Goal: Task Accomplishment & Management: Use online tool/utility

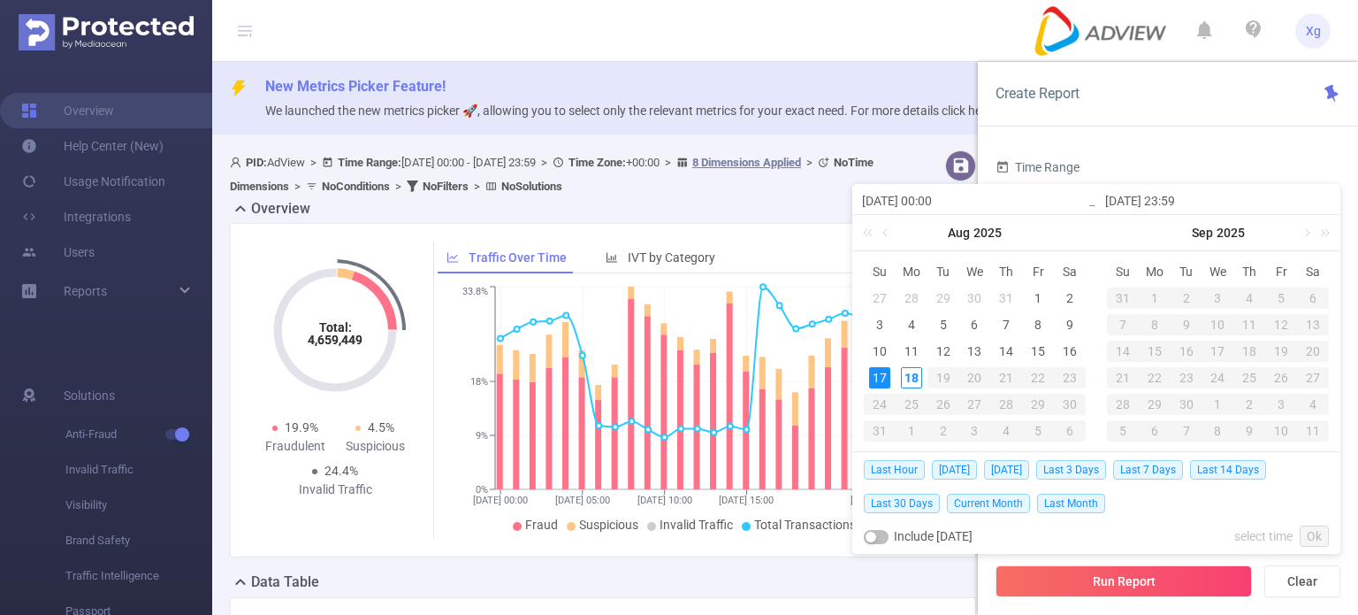
scroll to position [483, 0]
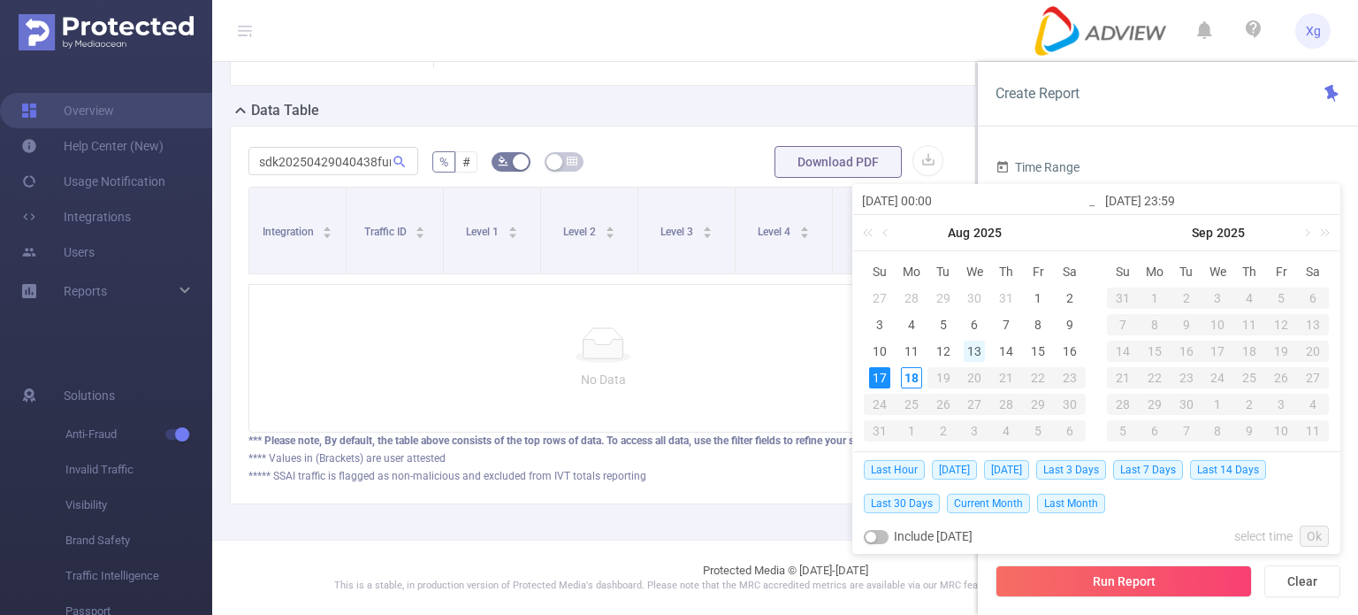
click at [973, 349] on div "13" at bounding box center [974, 351] width 21 height 21
type input "[DATE] 00:00"
type input "[DATE] 23:59"
type input "[DATE] 00:00"
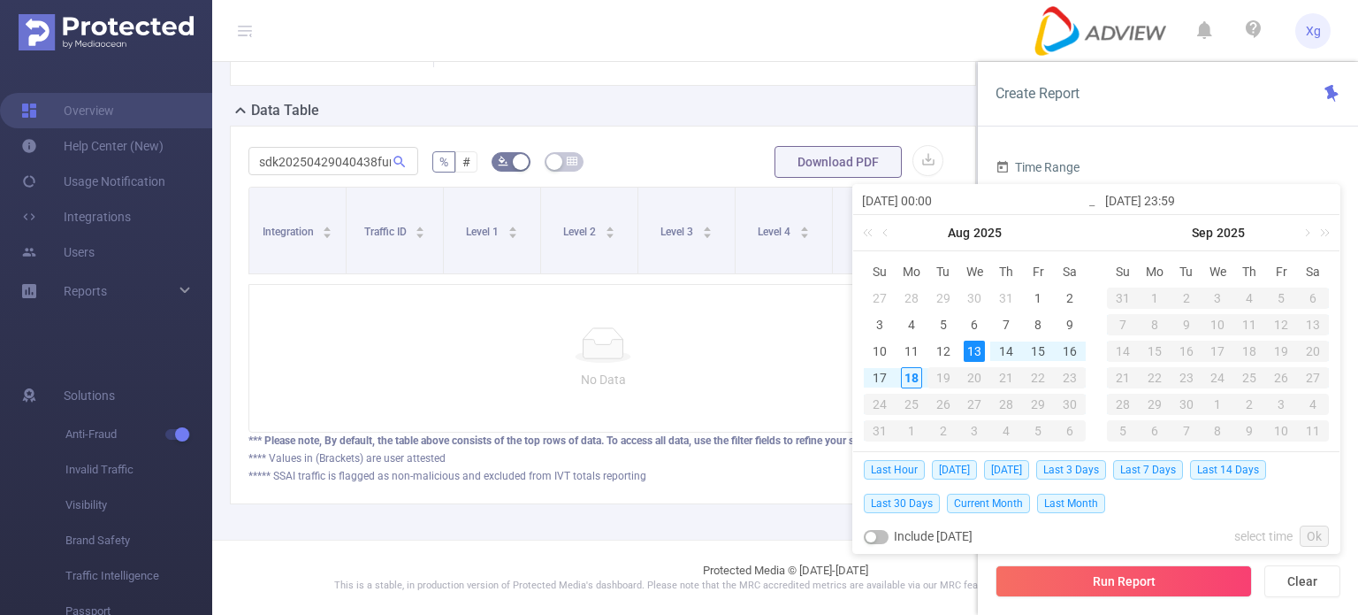
type input "[DATE] 23:59"
click at [1320, 532] on link "Ok" at bounding box center [1314, 535] width 29 height 21
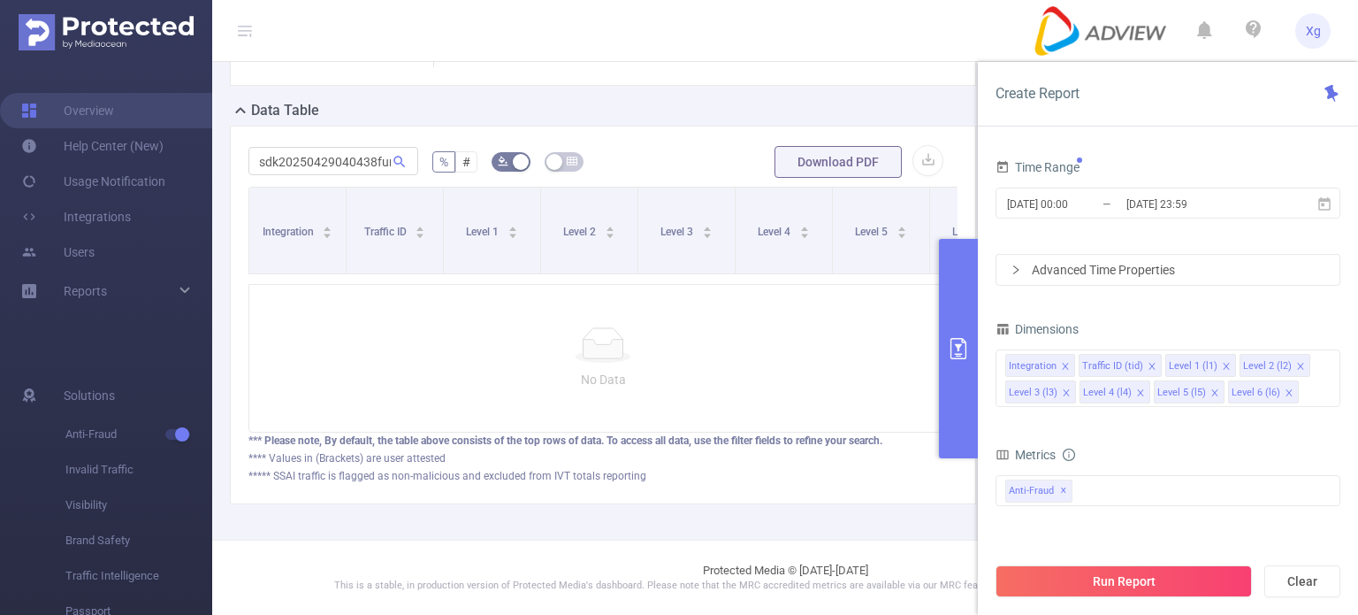
click at [1159, 579] on button "Run Report" at bounding box center [1124, 581] width 256 height 32
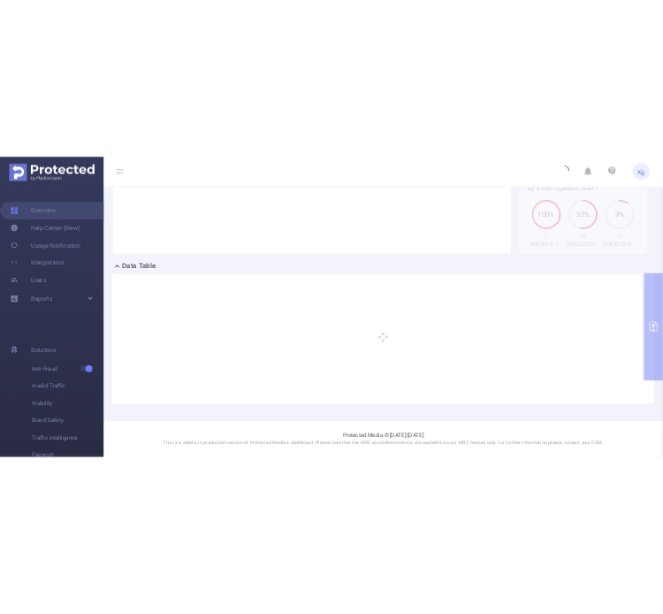
scroll to position [356, 0]
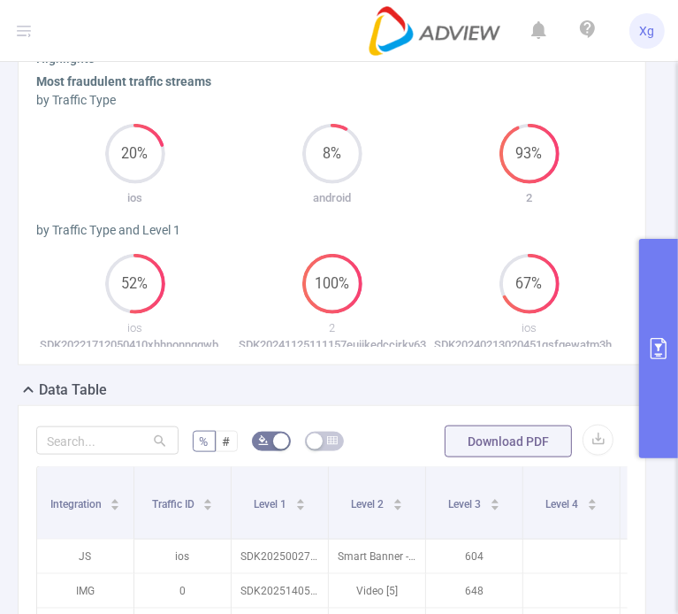
scroll to position [887, 0]
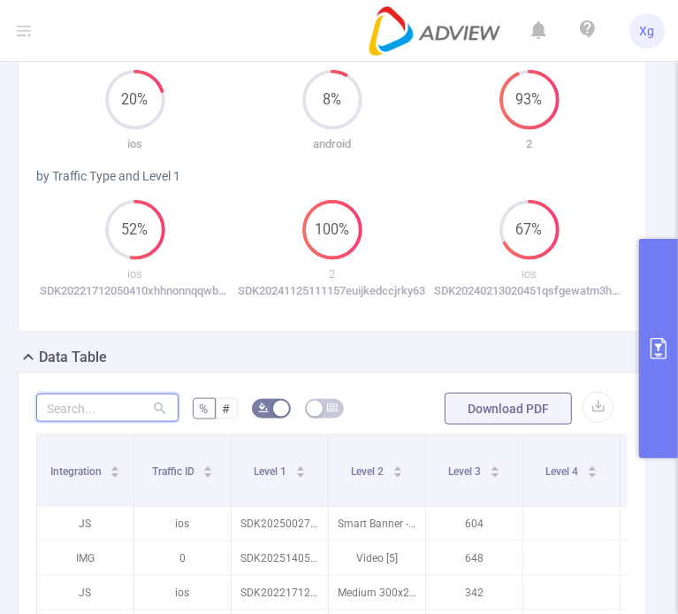
click at [159, 422] on input "text" at bounding box center [107, 408] width 142 height 28
paste input "sdk20251822060451ia5nqbq9iv5ac7u"
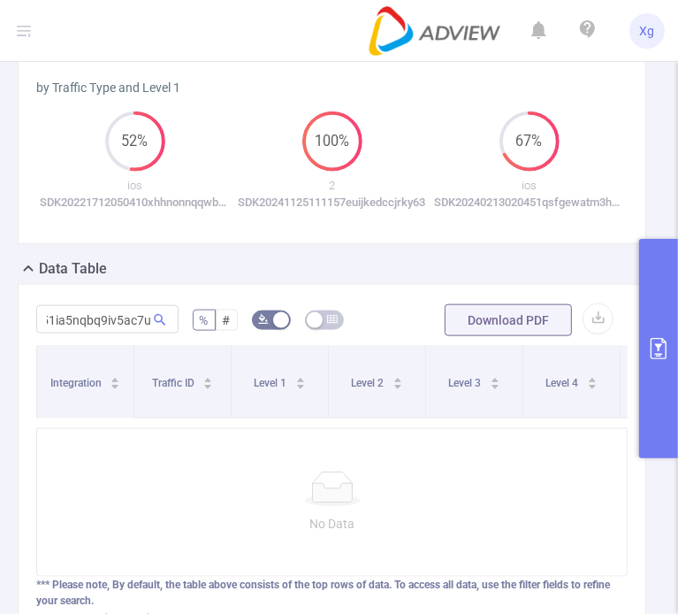
scroll to position [0, 0]
click at [162, 325] on div "sdk20251822060451ia5nqbq9iv5ac7u" at bounding box center [107, 319] width 142 height 35
click at [157, 333] on input "sdk20251822060451ia5nqbq9iv5ac7u" at bounding box center [107, 319] width 142 height 28
paste input "04qcwxuiypbq9tpk3"
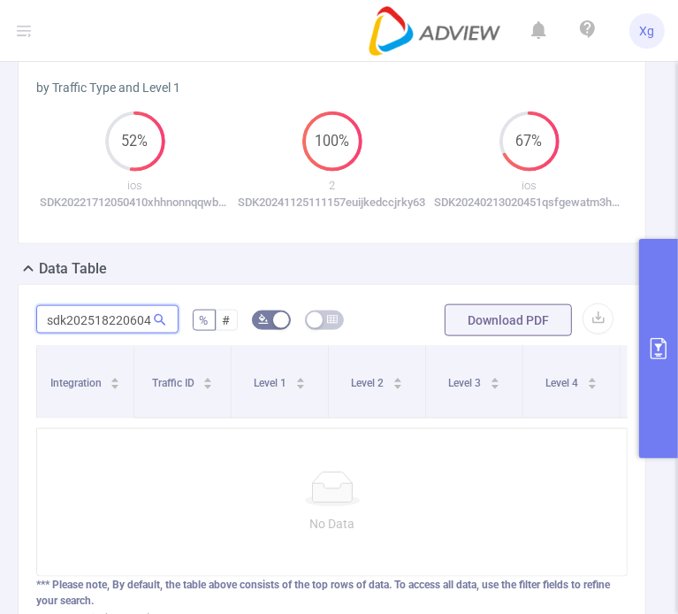
click at [142, 333] on input "sdk20251822060404qcwxuiypbq9tpk3" at bounding box center [107, 319] width 142 height 28
paste input "17eqrzken78xpp4rd"
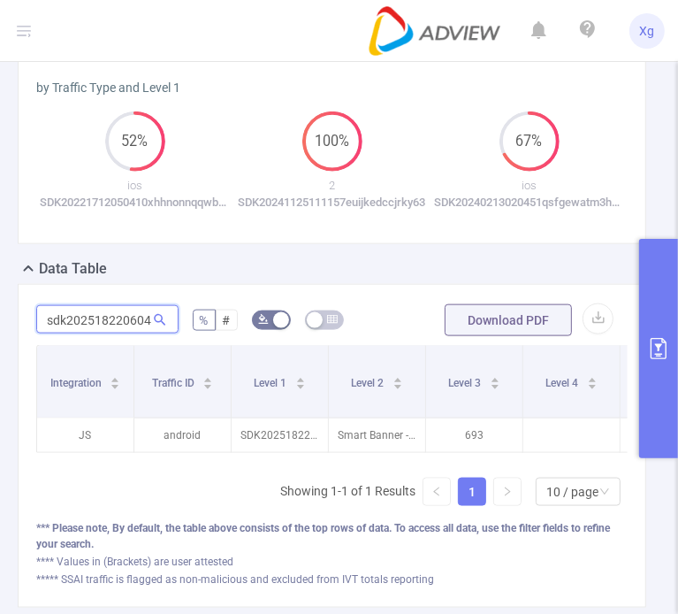
scroll to position [0, 127]
type input "sdk20251822060417eqrzken78xpp4rd"
click at [148, 333] on input "sdk20251822060417eqrzken78xpp4rd" at bounding box center [107, 319] width 142 height 28
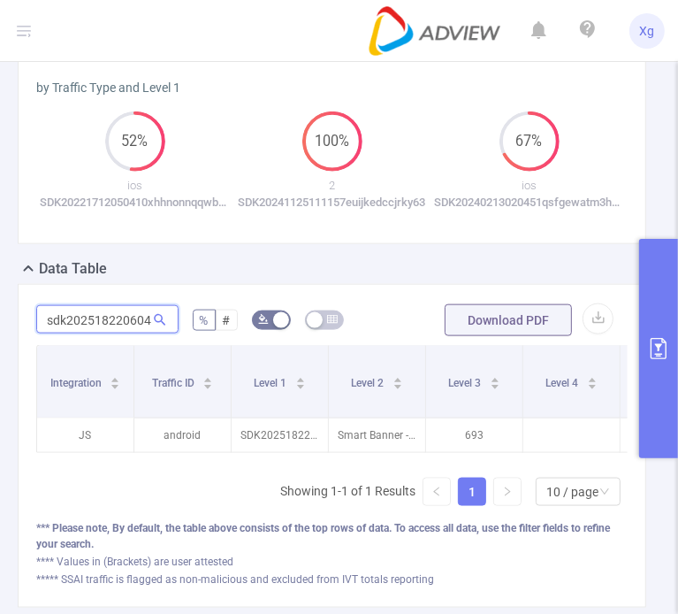
click at [148, 333] on input "sdk20251822060417eqrzken78xpp4rd" at bounding box center [107, 319] width 142 height 28
